Goal: Information Seeking & Learning: Stay updated

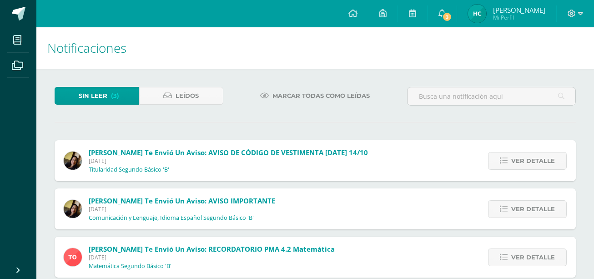
click at [262, 147] on div "Karolline te envió un aviso: AVISO DE CÓDIGO DE VESTIMENTA MAÑANA 14/10 Lunes 1…" at bounding box center [216, 160] width 323 height 41
click at [518, 158] on span "Ver detalle" at bounding box center [534, 160] width 44 height 17
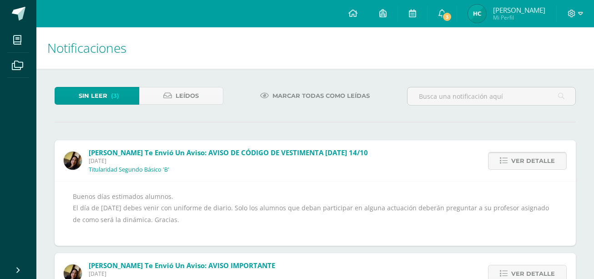
click at [520, 162] on span "Ver detalle" at bounding box center [534, 160] width 44 height 17
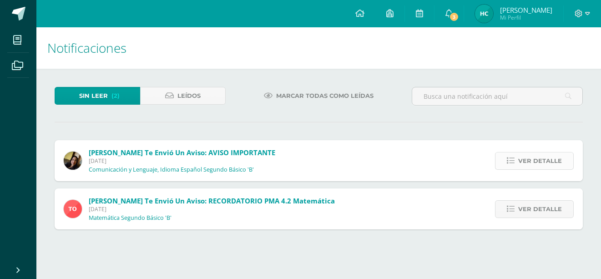
click at [533, 157] on span "Ver detalle" at bounding box center [540, 160] width 44 height 17
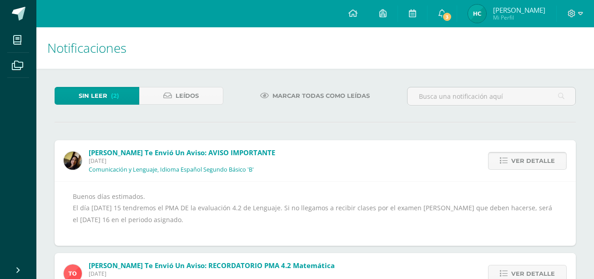
click at [532, 168] on span "Ver detalle" at bounding box center [534, 160] width 44 height 17
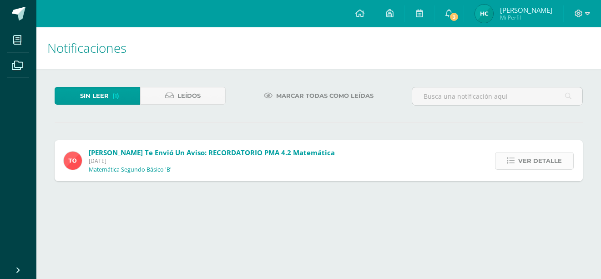
click at [527, 163] on span "Ver detalle" at bounding box center [540, 160] width 44 height 17
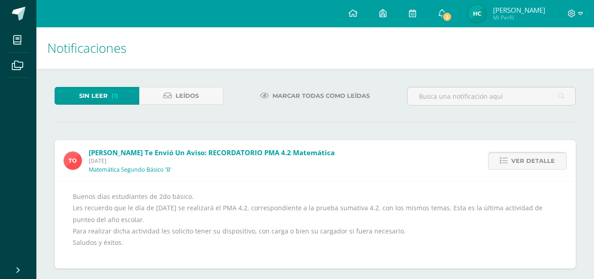
click at [527, 163] on span "Ver detalle" at bounding box center [534, 160] width 44 height 17
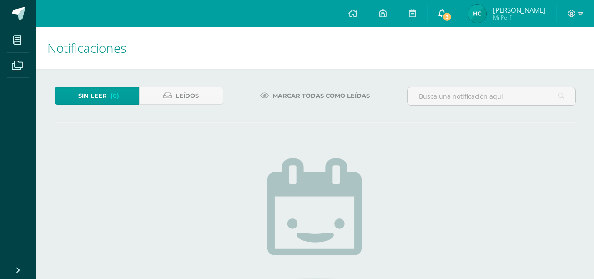
click at [452, 13] on span "3" at bounding box center [447, 17] width 10 height 10
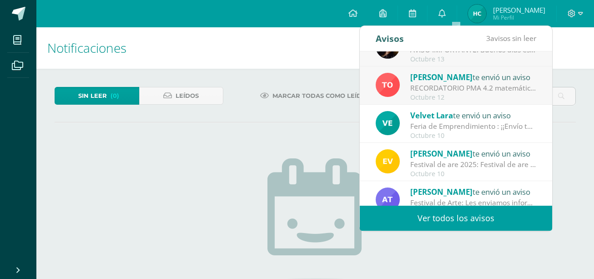
scroll to position [79, 0]
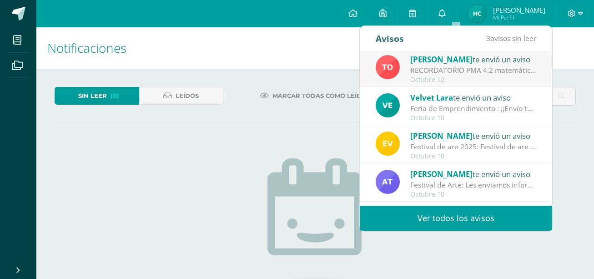
click at [418, 181] on div "Festival de Arte: Les enviamos información importante para el festival de Arte" at bounding box center [473, 185] width 127 height 10
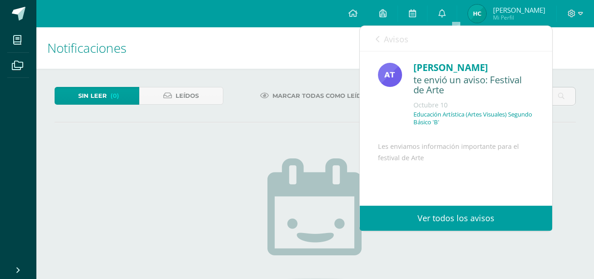
click at [424, 218] on link "Ver todos los avisos" at bounding box center [456, 218] width 192 height 25
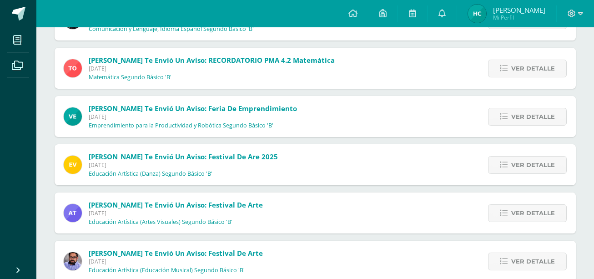
scroll to position [196, 0]
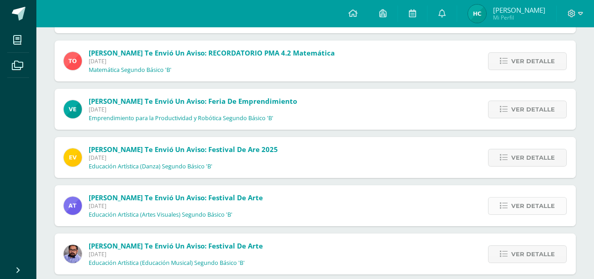
click at [516, 211] on span "Ver detalle" at bounding box center [534, 206] width 44 height 17
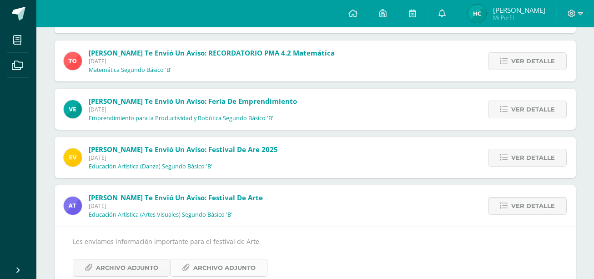
click at [198, 269] on span "Archivo Adjunto" at bounding box center [224, 267] width 62 height 17
click at [90, 265] on icon at bounding box center [89, 268] width 8 height 8
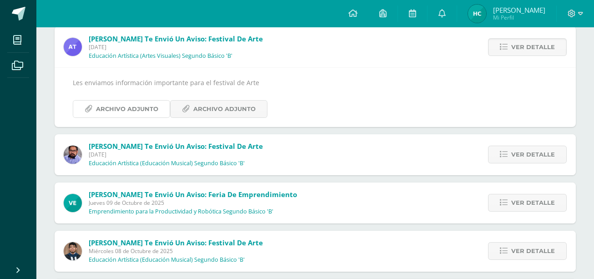
scroll to position [360, 0]
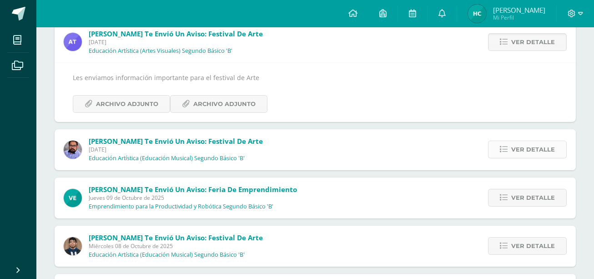
click at [540, 151] on span "Ver detalle" at bounding box center [534, 149] width 44 height 17
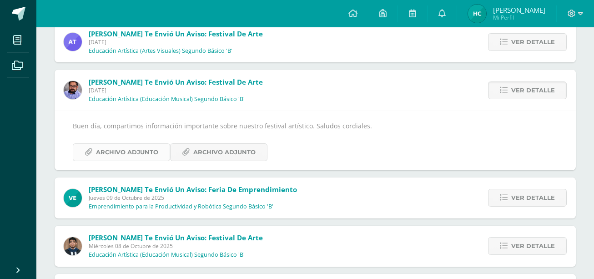
click at [116, 157] on span "Archivo Adjunto" at bounding box center [127, 152] width 62 height 17
click at [227, 150] on span "Archivo Adjunto" at bounding box center [224, 152] width 62 height 17
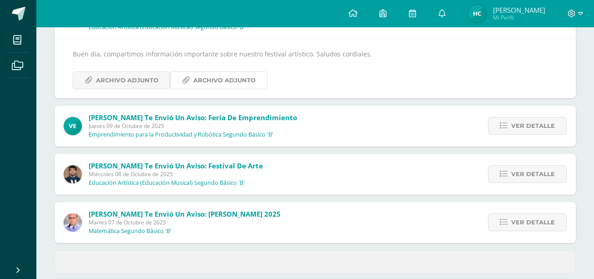
scroll to position [445, 0]
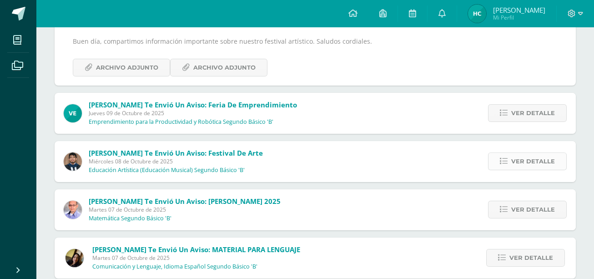
click at [548, 163] on span "Ver detalle" at bounding box center [534, 161] width 44 height 17
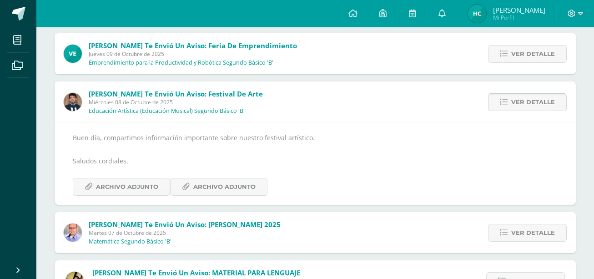
click at [530, 104] on span "Ver detalle" at bounding box center [534, 102] width 44 height 17
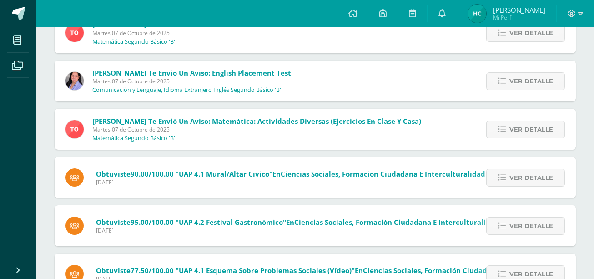
scroll to position [726, 0]
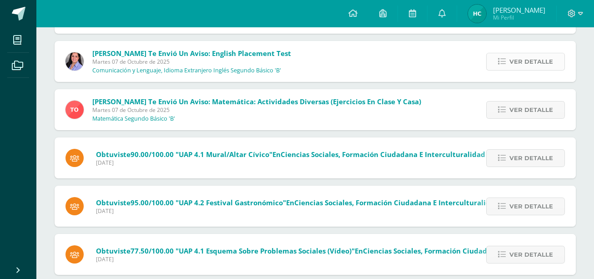
click at [544, 56] on span "Ver detalle" at bounding box center [532, 61] width 44 height 17
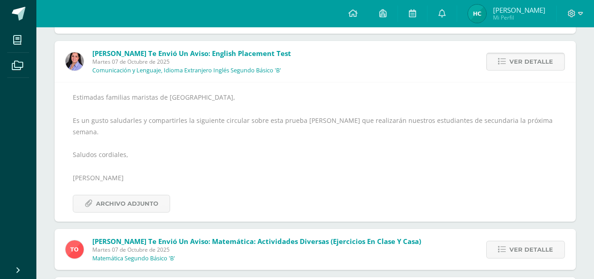
click at [544, 56] on span "Ver detalle" at bounding box center [532, 61] width 44 height 17
